Goal: Answer question/provide support: Answer question/provide support

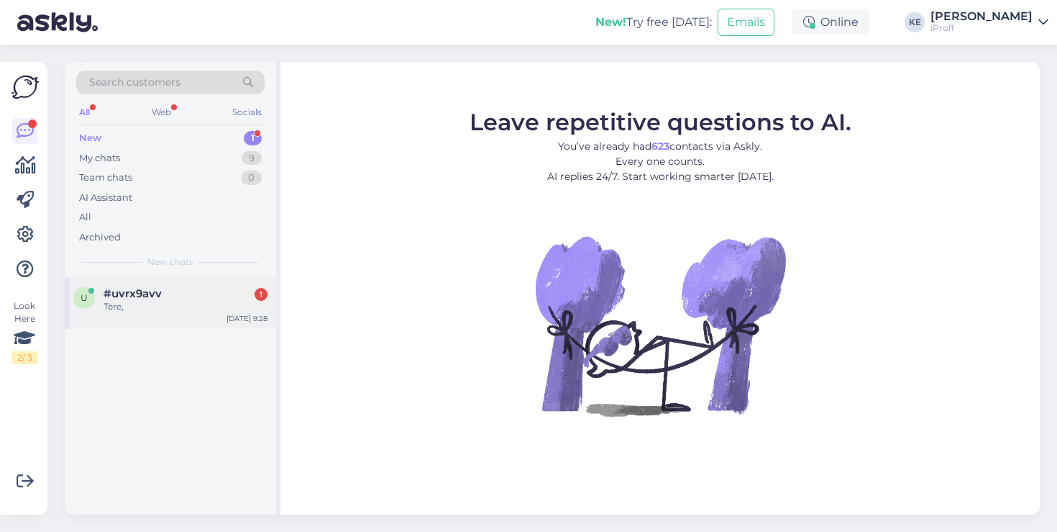
click at [199, 322] on div "u #uvrx9avv 1 Tere, [DATE] 9:28" at bounding box center [170, 303] width 211 height 52
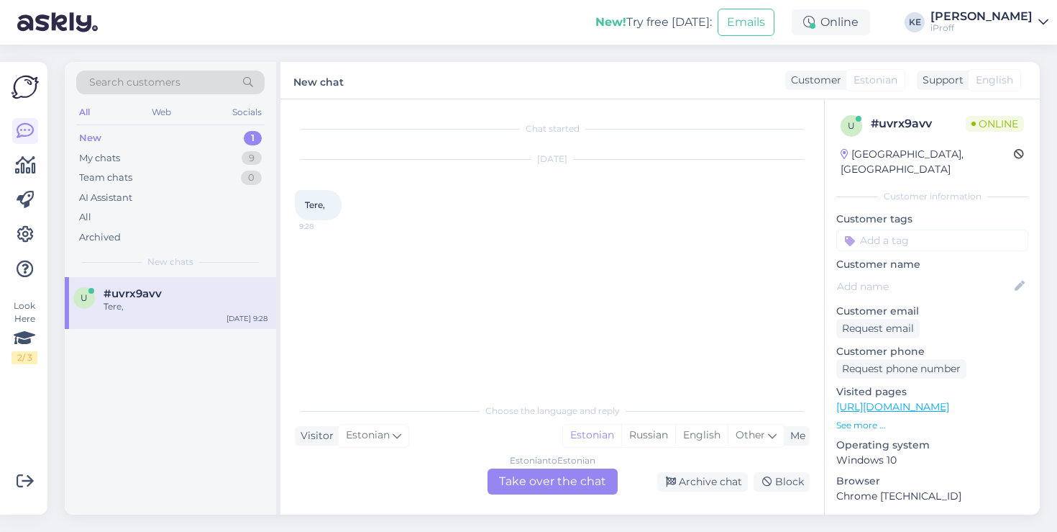
click at [543, 486] on div "Estonian to Estonian Take over the chat" at bounding box center [553, 481] width 130 height 26
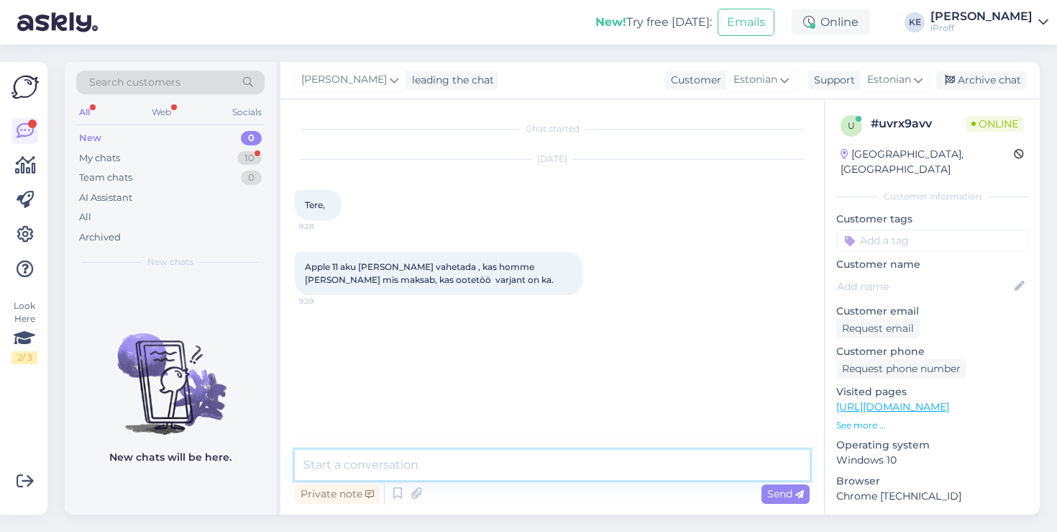
click at [542, 471] on textarea at bounding box center [552, 465] width 515 height 30
type textarea "Tervist!"
click at [464, 464] on textarea at bounding box center [552, 465] width 515 height 30
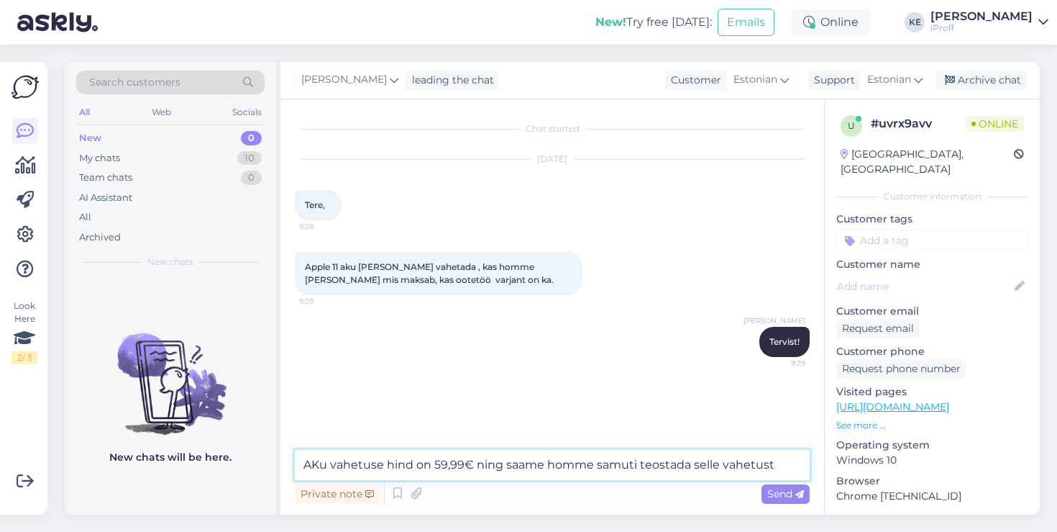
type textarea "AKu vahetuse hind on 59,99€ ning saame homme samuti teostada selle vahetust."
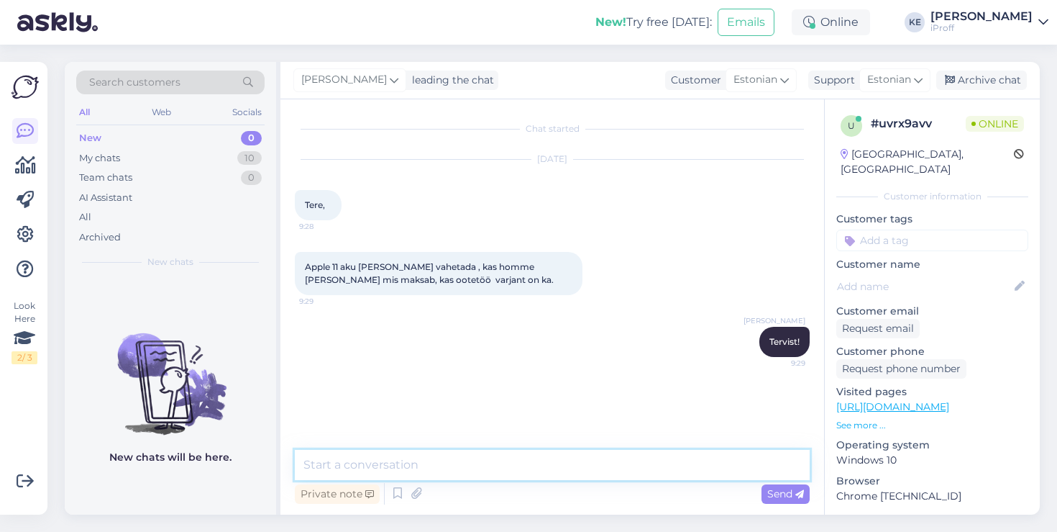
scroll to position [11, 0]
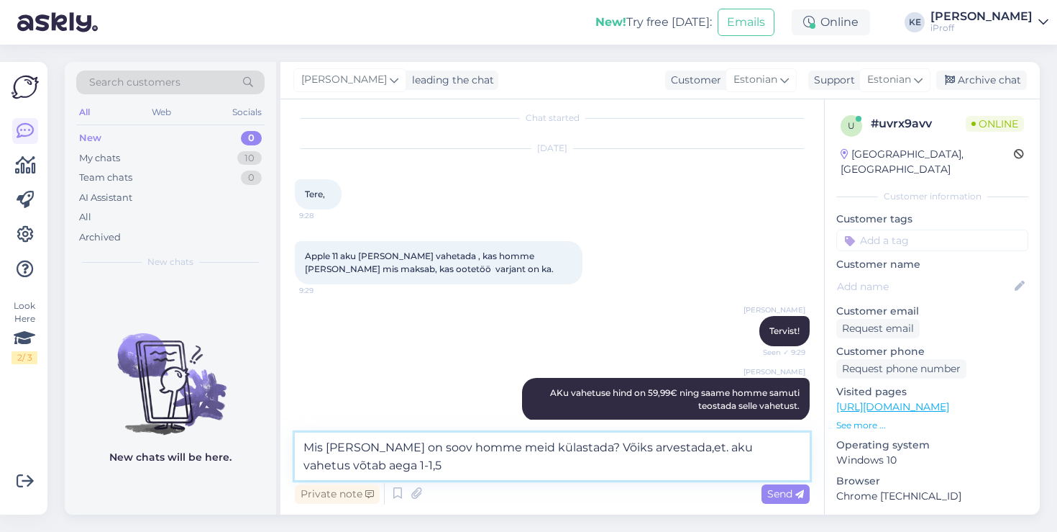
type textarea "Mis kell on soov homme meid külastada? Võiks arvestada,et. aku vahetus võtab ae…"
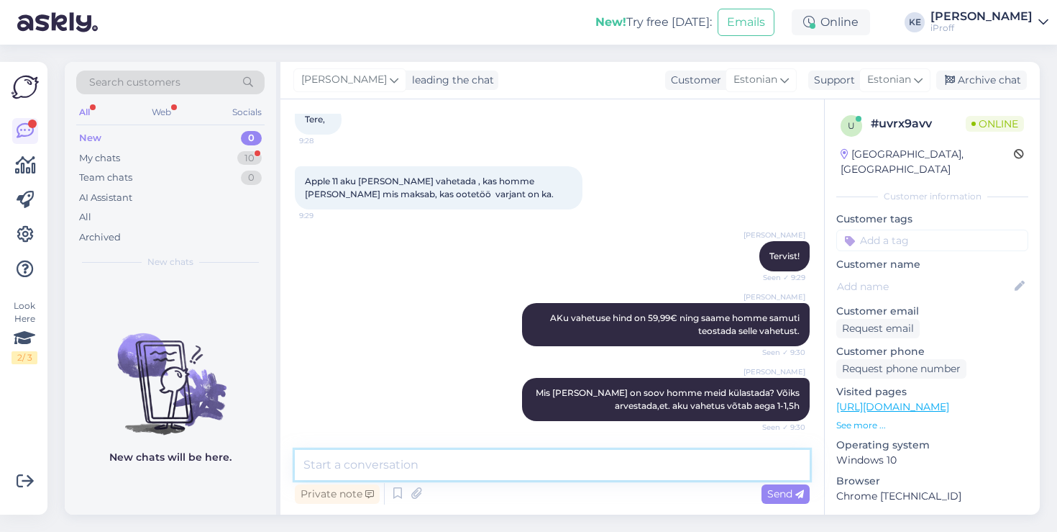
scroll to position [147, 0]
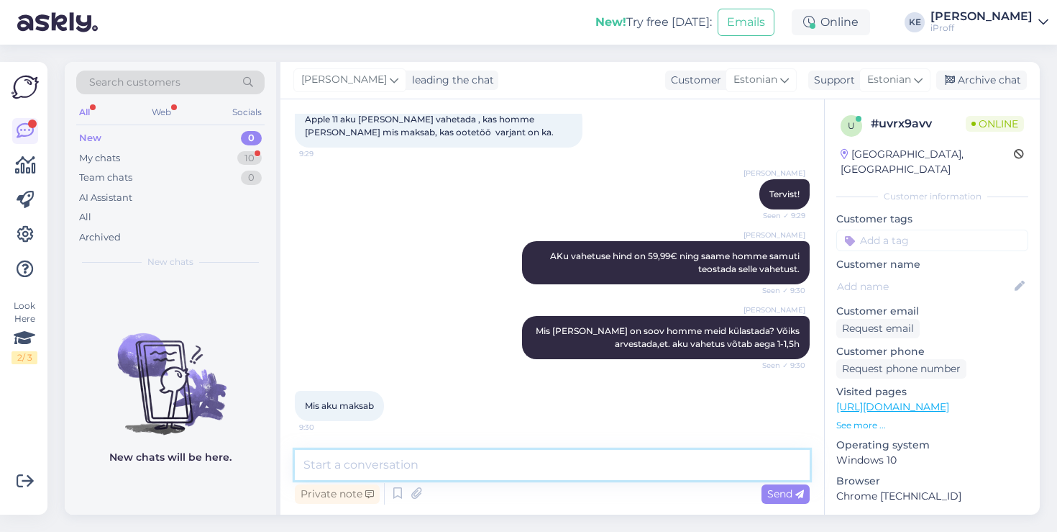
click at [475, 467] on textarea at bounding box center [552, 465] width 515 height 30
type textarea "59,99€"
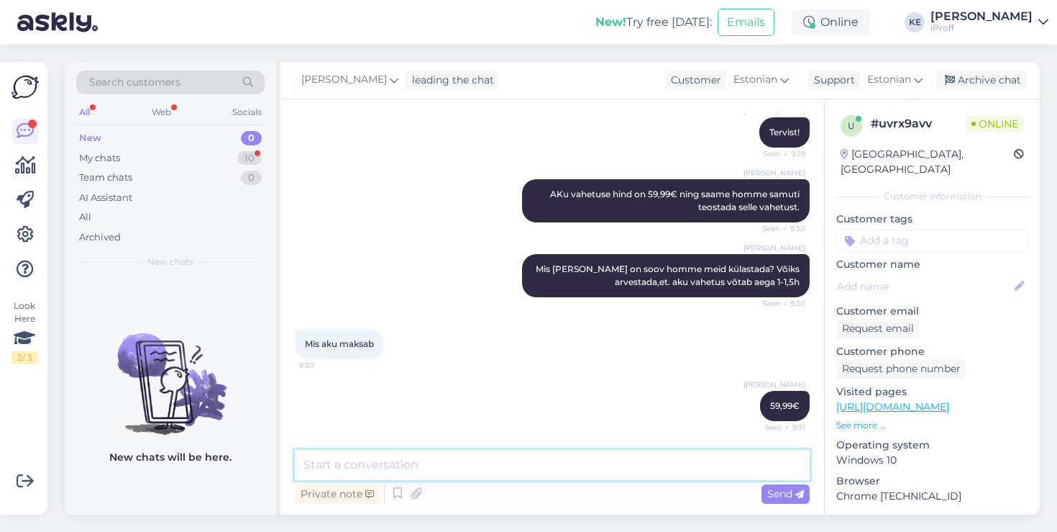
scroll to position [284, 0]
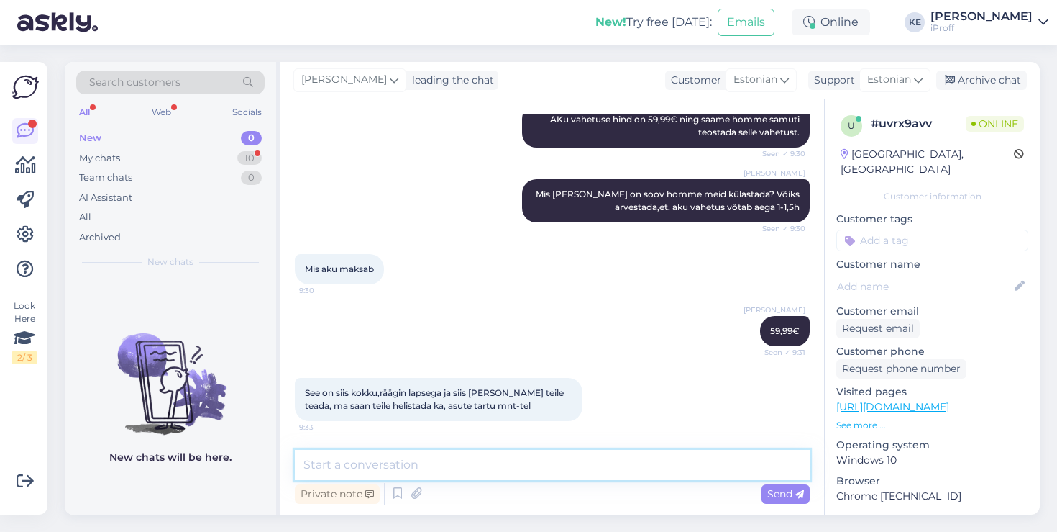
click at [545, 457] on textarea at bounding box center [552, 465] width 515 height 30
type textarea "täpselt nii, tartu mtn 50a"
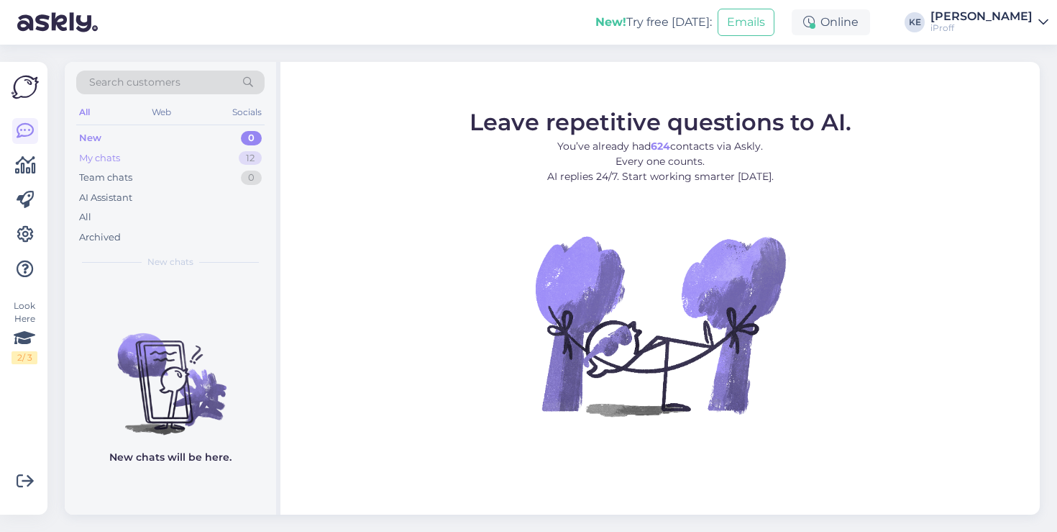
click at [214, 151] on div "My chats 12" at bounding box center [170, 158] width 188 height 20
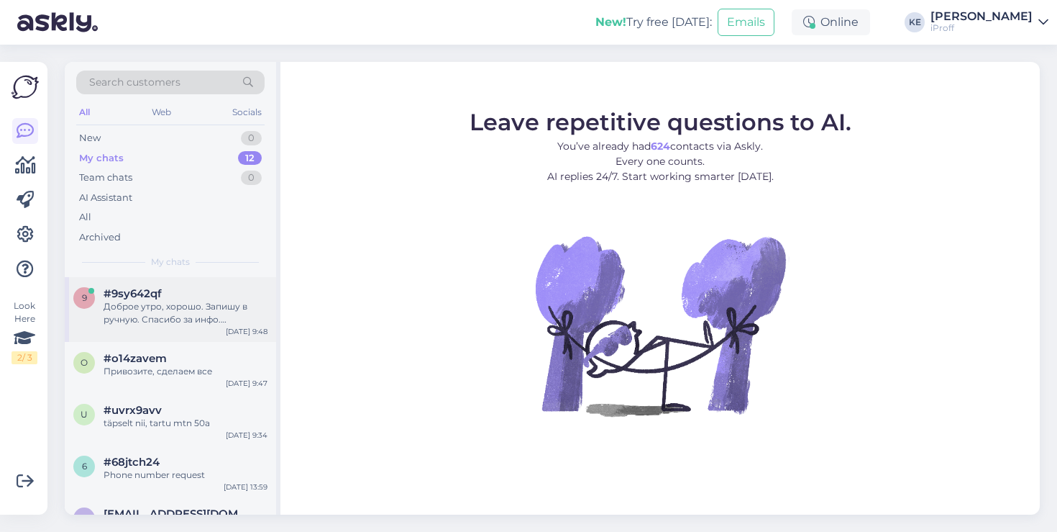
click at [188, 294] on div "#9sy642qf" at bounding box center [186, 293] width 164 height 13
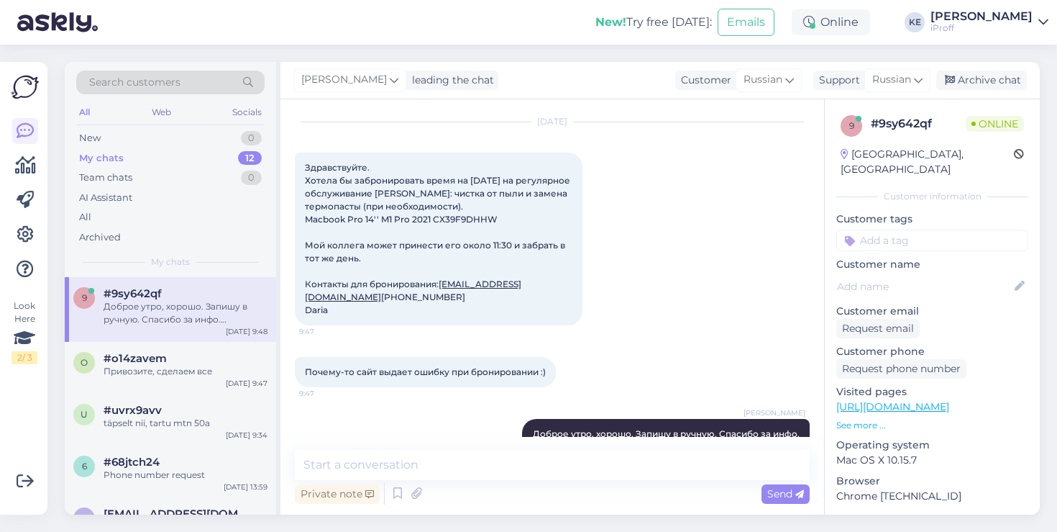
scroll to position [20, 0]
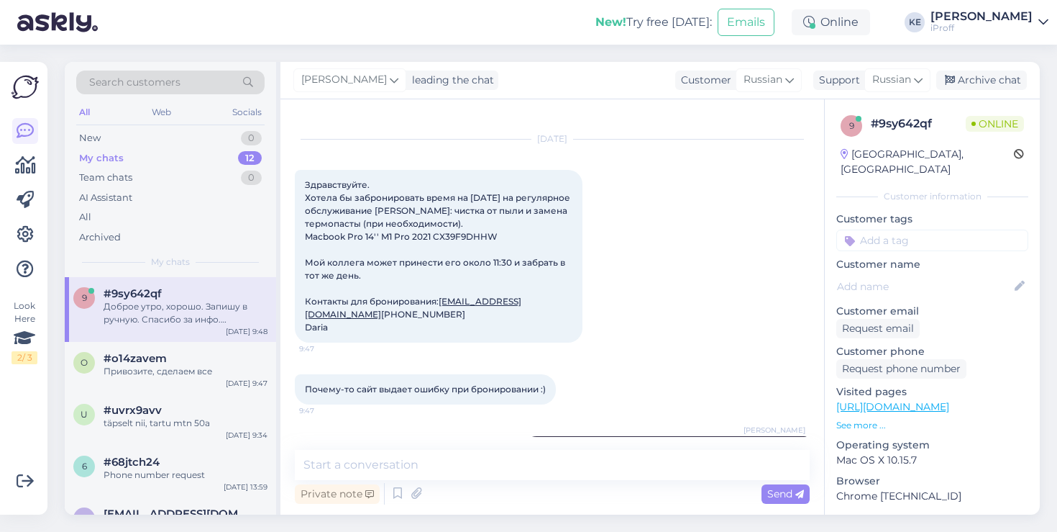
click at [316, 332] on span "Здравствуйте. Хотела бы забронировать время на [DATE] на регулярное обслуживани…" at bounding box center [439, 255] width 268 height 153
copy div "Daria 9:47"
copy link "[EMAIL_ADDRESS][DOMAIN_NAME]"
click at [343, 325] on span "Здравствуйте. Хотела бы забронировать время на [DATE] на регулярное обслуживани…" at bounding box center [439, 255] width 268 height 153
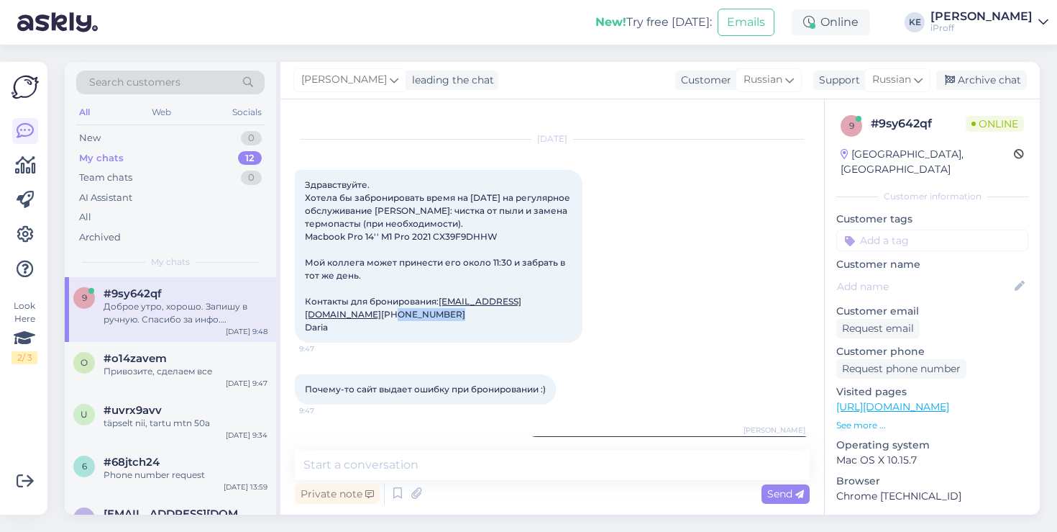
click at [343, 325] on span "Здравствуйте. Хотела бы забронировать время на [DATE] на регулярное обслуживани…" at bounding box center [439, 255] width 268 height 153
copy span "37258304704"
click at [470, 235] on span "Здравствуйте. Хотела бы забронировать время на [DATE] на регулярное обслуживани…" at bounding box center [439, 255] width 268 height 153
copy span "CX39F9DHHW"
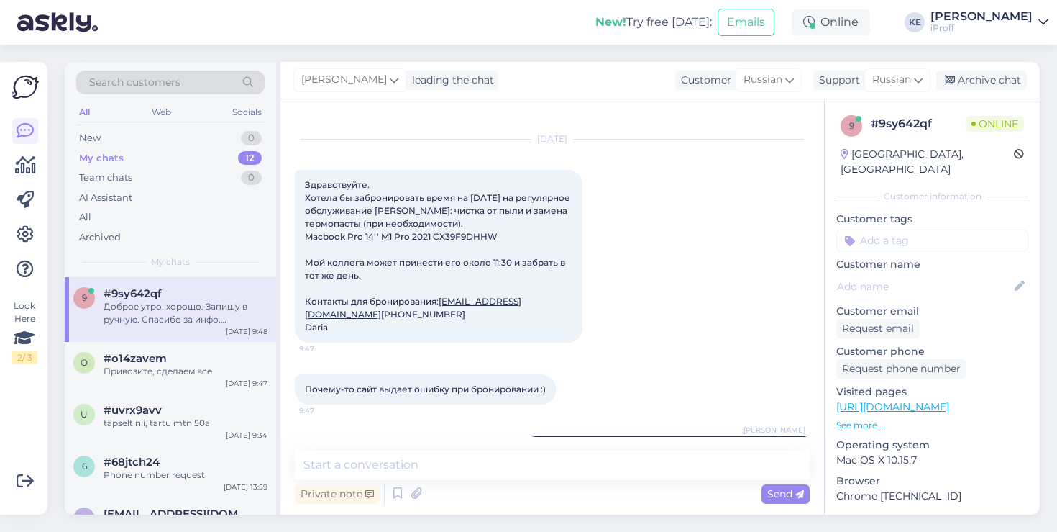
click at [624, 358] on div "[DATE] Здравствуйте. Хотела бы забронировать время на [DATE] на регулярное обсл…" at bounding box center [552, 241] width 515 height 234
